Goal: Entertainment & Leisure: Consume media (video, audio)

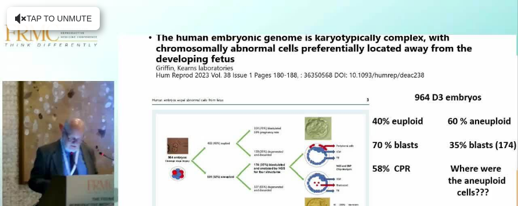
scroll to position [132, 0]
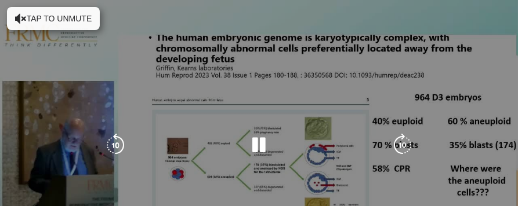
click at [233, 181] on div "10 seconds Tap to unmute" at bounding box center [259, 145] width 518 height 291
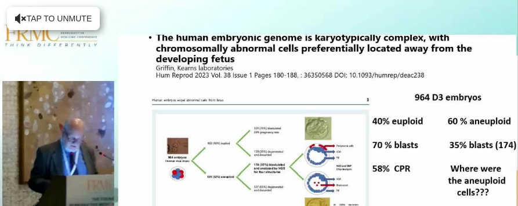
scroll to position [504, 0]
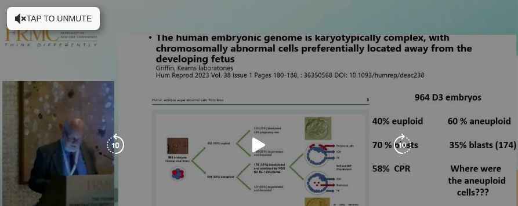
click at [84, 18] on button "Tap to unmute" at bounding box center [53, 18] width 93 height 23
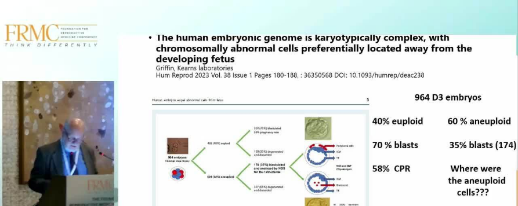
scroll to position [812, 0]
click at [291, 157] on div "Video Player" at bounding box center [259, 145] width 311 height 23
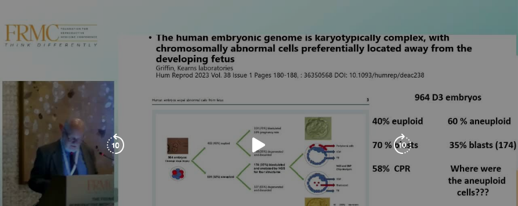
click at [265, 143] on icon "Video Player" at bounding box center [258, 145] width 23 height 23
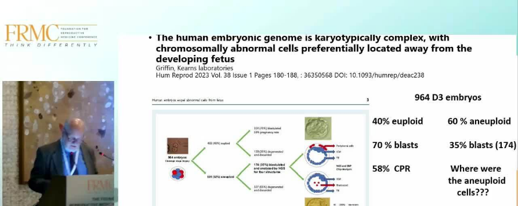
scroll to position [2041, 0]
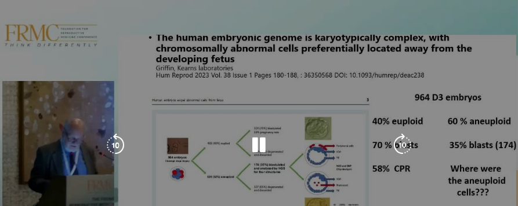
click at [502, 148] on div "10 seconds Tap to unmute" at bounding box center [259, 145] width 518 height 291
click at [477, 66] on div "10 seconds Tap to unmute" at bounding box center [259, 145] width 518 height 291
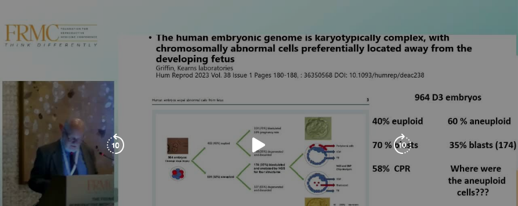
click at [477, 66] on div "10 seconds Tap to unmute" at bounding box center [259, 145] width 518 height 291
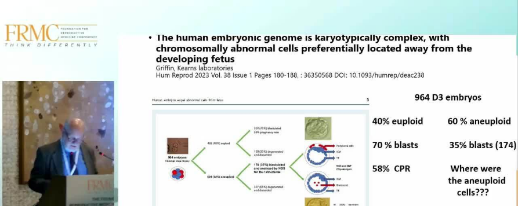
click at [477, 66] on div "10 seconds Tap to unmute" at bounding box center [259, 145] width 518 height 291
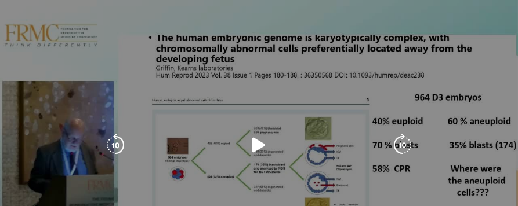
click at [491, 194] on div "10 seconds Tap to unmute" at bounding box center [259, 145] width 518 height 291
drag, startPoint x: 491, startPoint y: 194, endPoint x: 475, endPoint y: 104, distance: 91.2
click at [475, 104] on div "10 seconds Tap to unmute" at bounding box center [259, 145] width 518 height 291
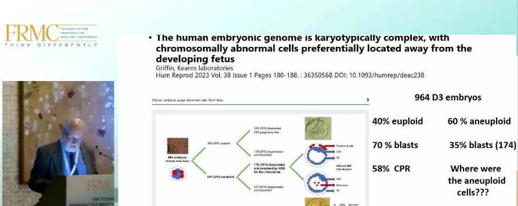
drag, startPoint x: 115, startPoint y: 195, endPoint x: 117, endPoint y: 207, distance: 11.8
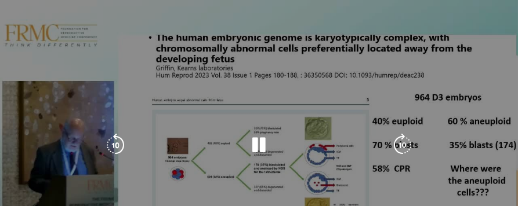
drag, startPoint x: 116, startPoint y: 195, endPoint x: 118, endPoint y: 180, distance: 15.8
click at [118, 180] on div "10 seconds Tap to unmute" at bounding box center [259, 145] width 518 height 291
click at [130, 187] on div "10 seconds Tap to unmute" at bounding box center [259, 145] width 518 height 291
click at [485, 59] on div "10 seconds Tap to unmute" at bounding box center [259, 145] width 518 height 291
